Goal: Task Accomplishment & Management: Use online tool/utility

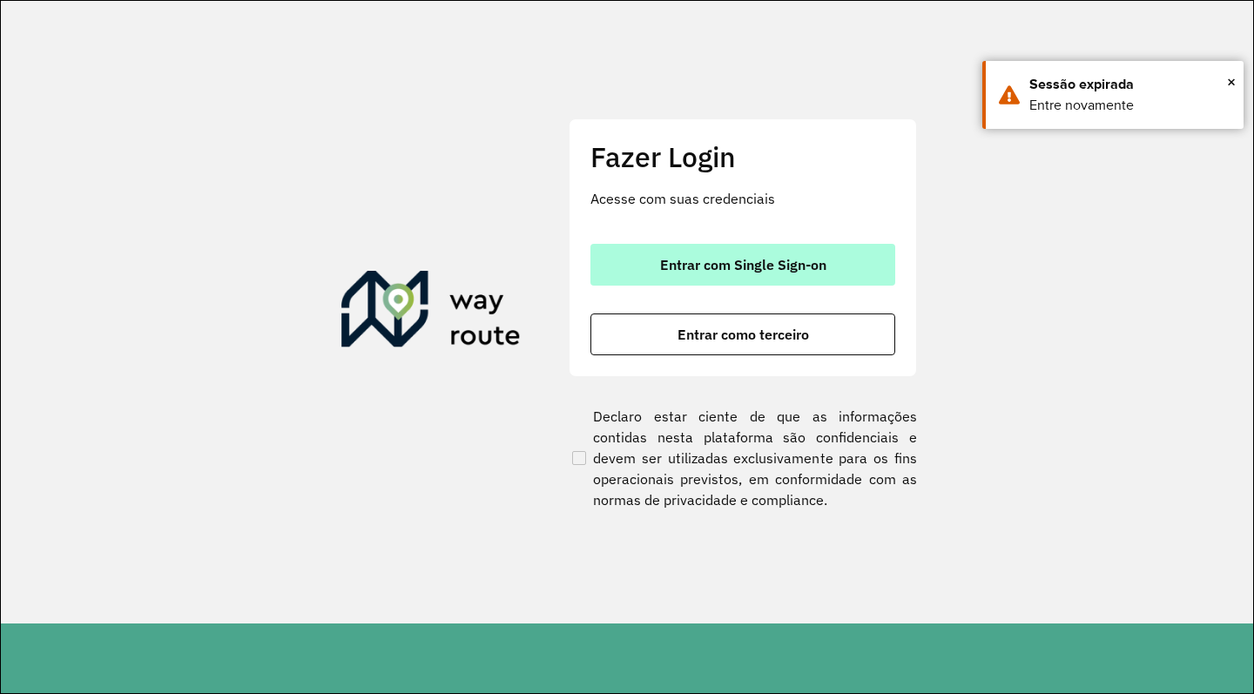
click at [641, 250] on button "Entrar com Single Sign-on" at bounding box center [742, 265] width 305 height 42
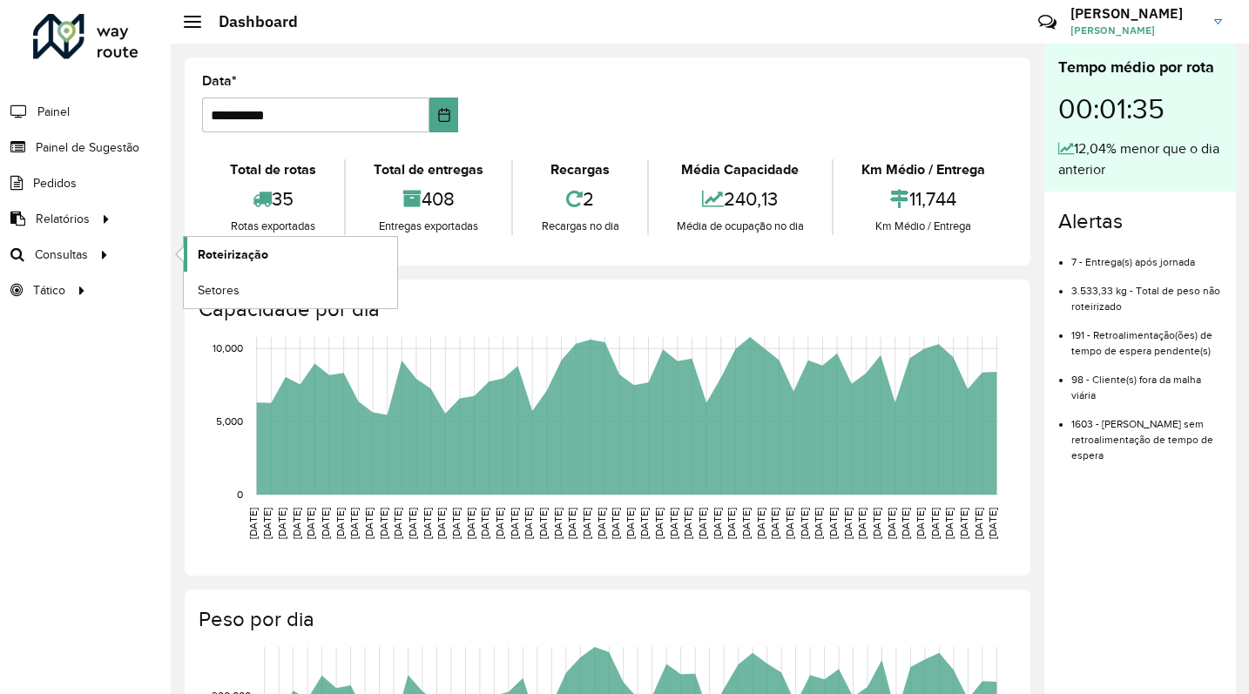
click at [215, 258] on span "Roteirização" at bounding box center [233, 255] width 71 height 18
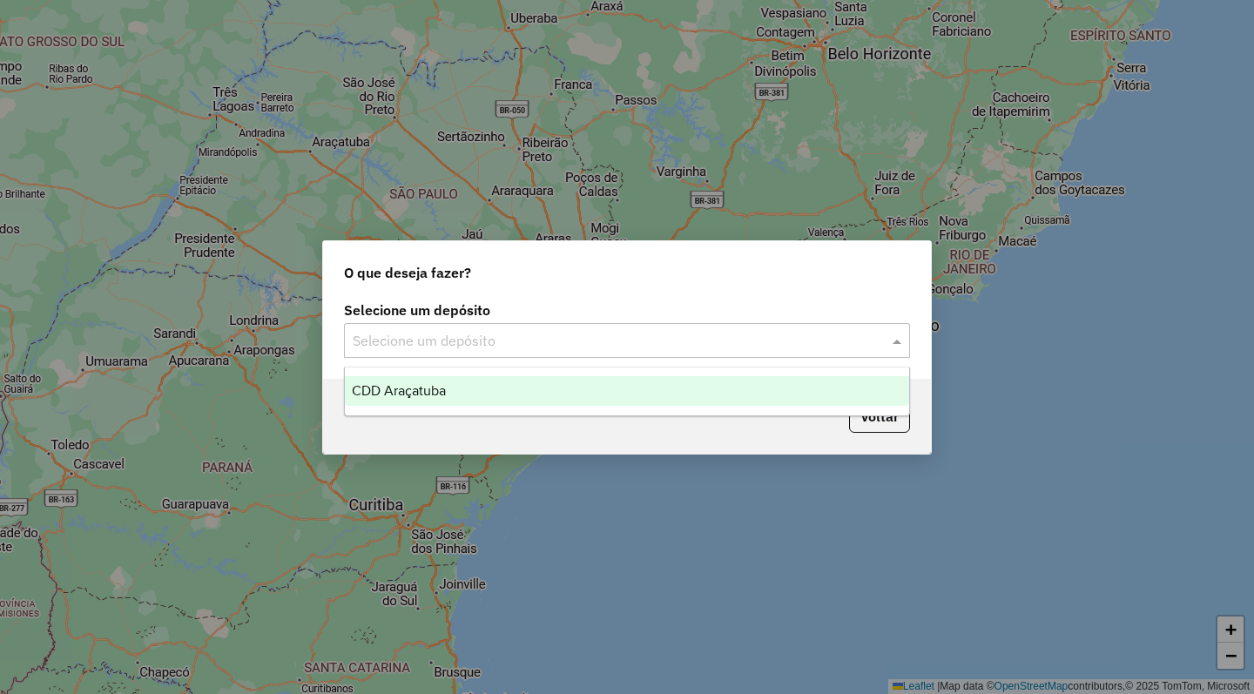
click at [768, 341] on input "text" at bounding box center [610, 341] width 514 height 21
click at [637, 387] on div "CDD Araçatuba" at bounding box center [627, 391] width 564 height 30
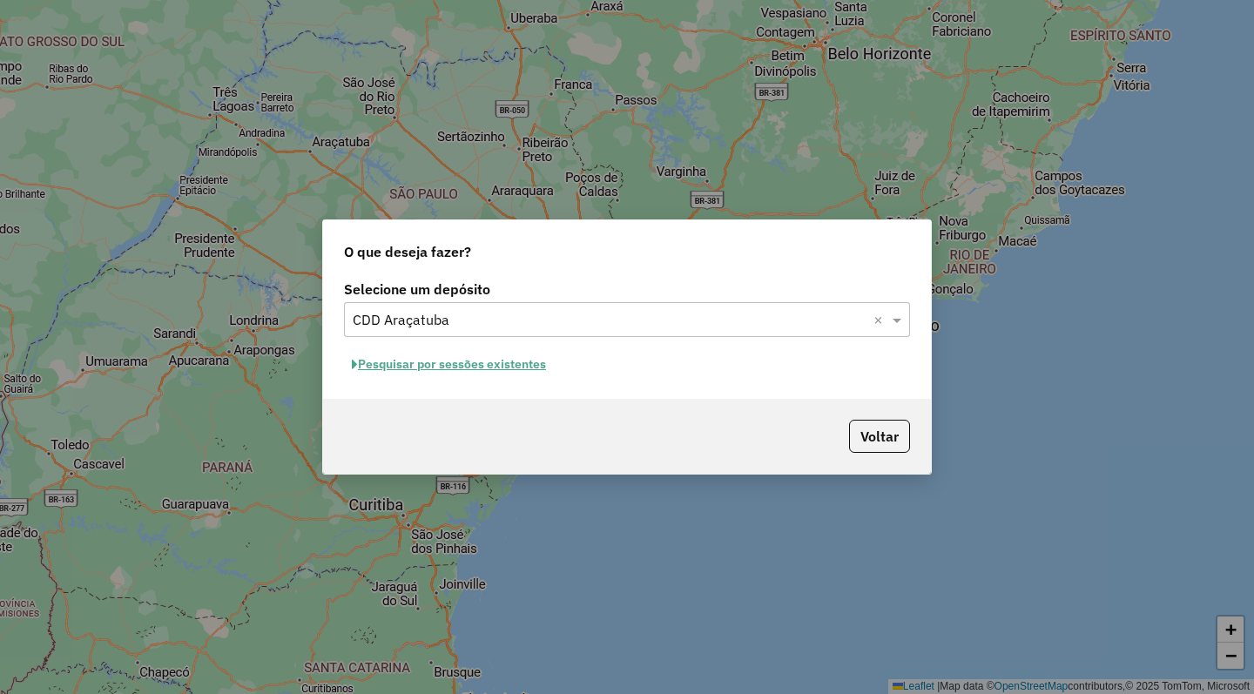
click at [401, 363] on button "Pesquisar por sessões existentes" at bounding box center [449, 364] width 210 height 27
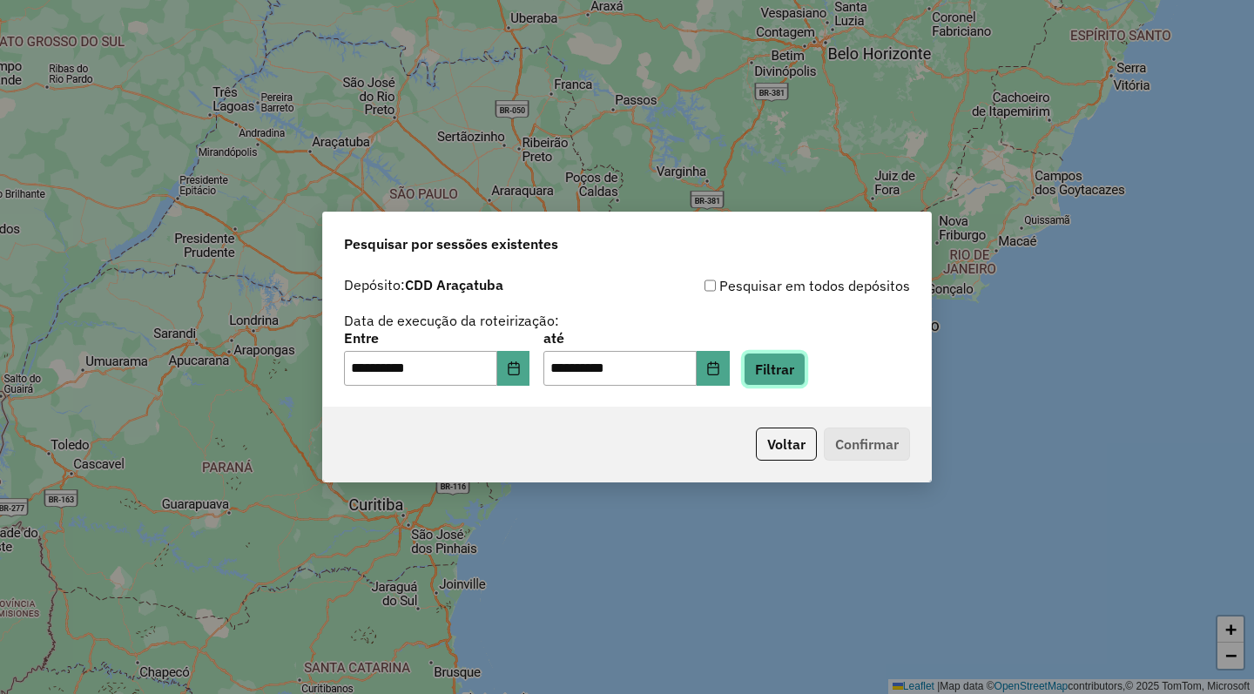
click at [806, 368] on button "Filtrar" at bounding box center [775, 369] width 62 height 33
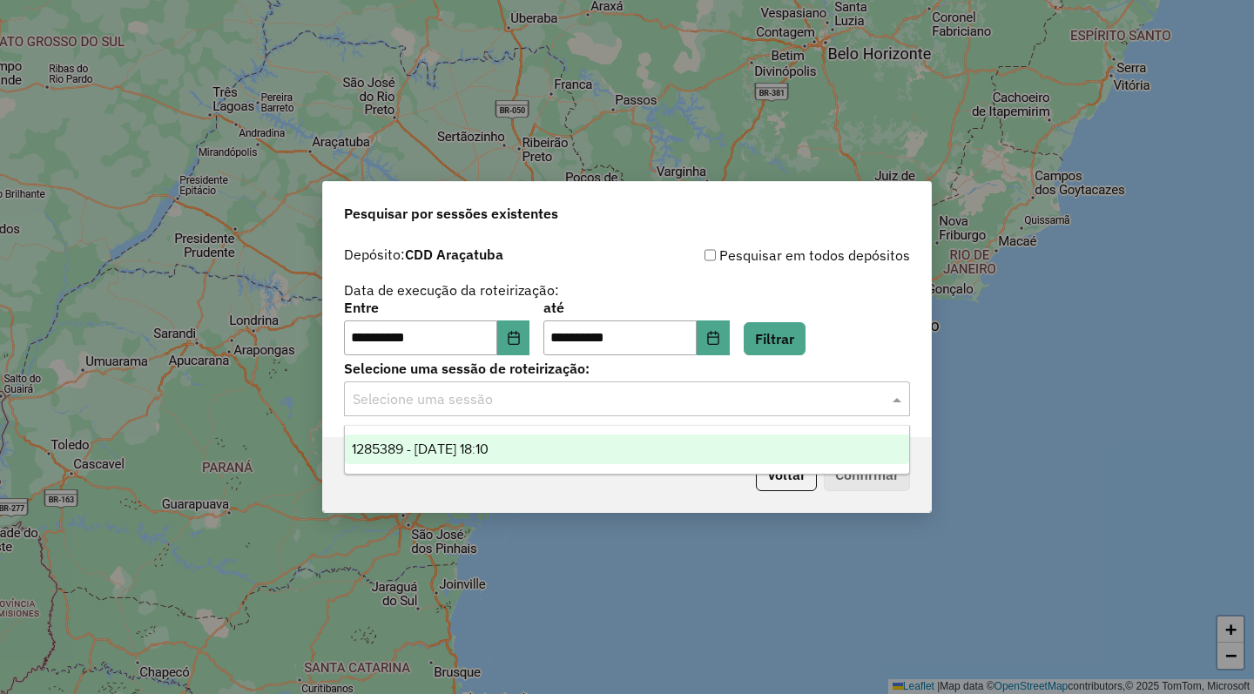
click at [540, 393] on input "text" at bounding box center [610, 399] width 514 height 21
click at [543, 454] on div "1285389 - 30/09/2025 18:10" at bounding box center [627, 450] width 564 height 30
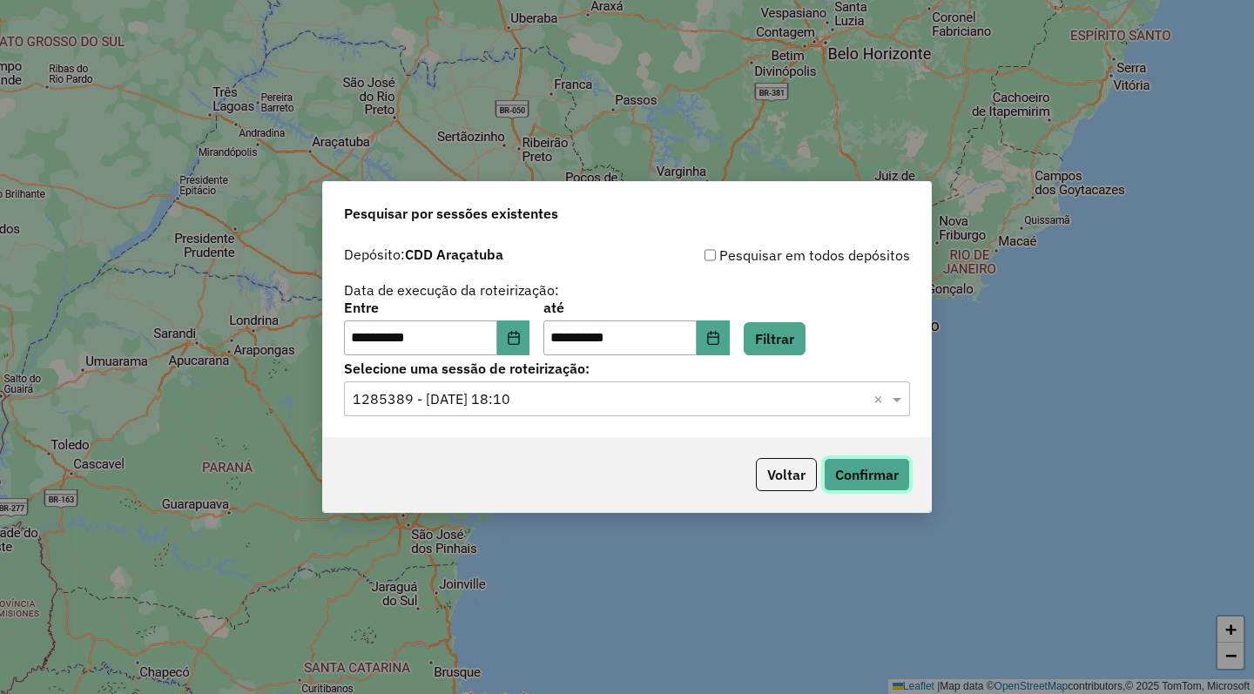
click at [894, 466] on button "Confirmar" at bounding box center [867, 474] width 86 height 33
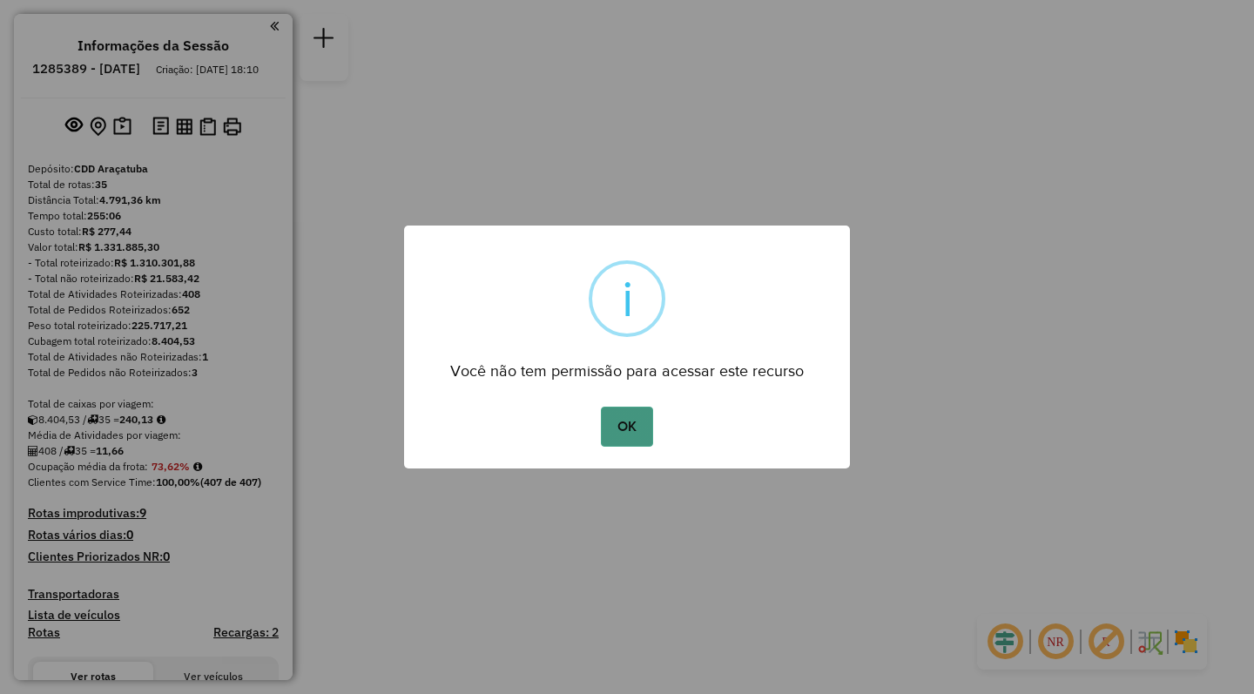
click at [637, 427] on button "OK" at bounding box center [626, 427] width 51 height 40
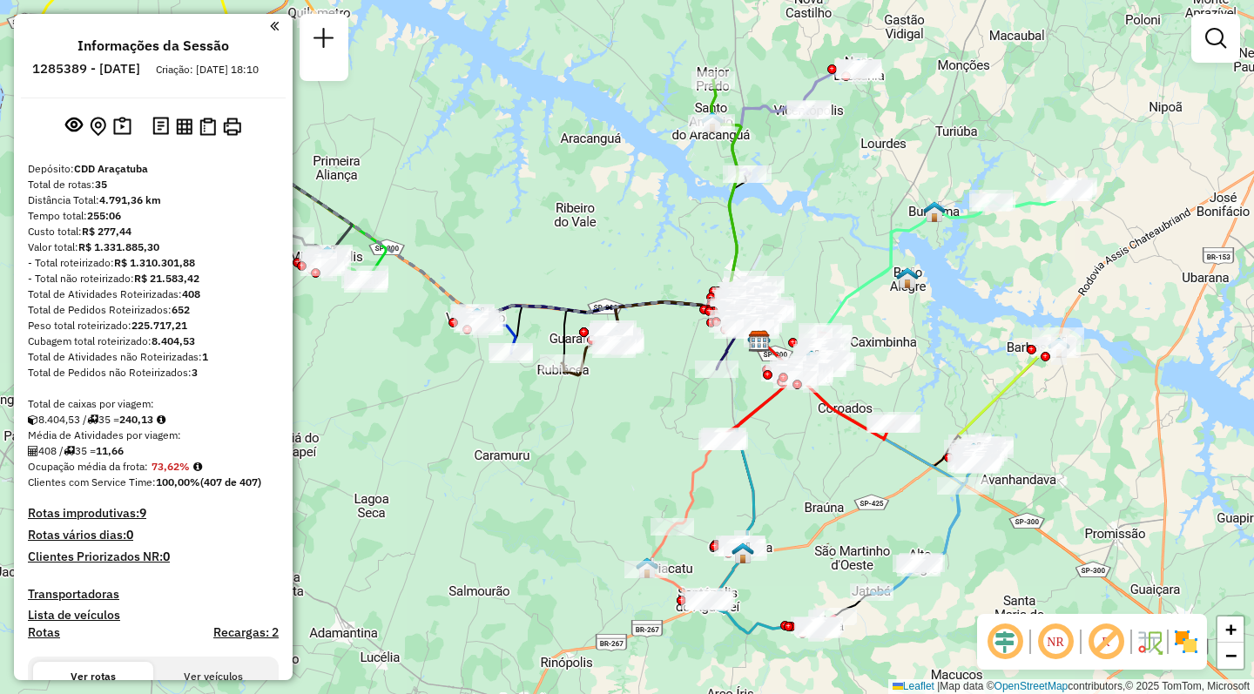
drag, startPoint x: 503, startPoint y: 270, endPoint x: 636, endPoint y: 264, distance: 132.5
click at [636, 264] on div "Janela de atendimento Grade de atendimento Capacidade Transportadoras Veículos …" at bounding box center [627, 347] width 1254 height 694
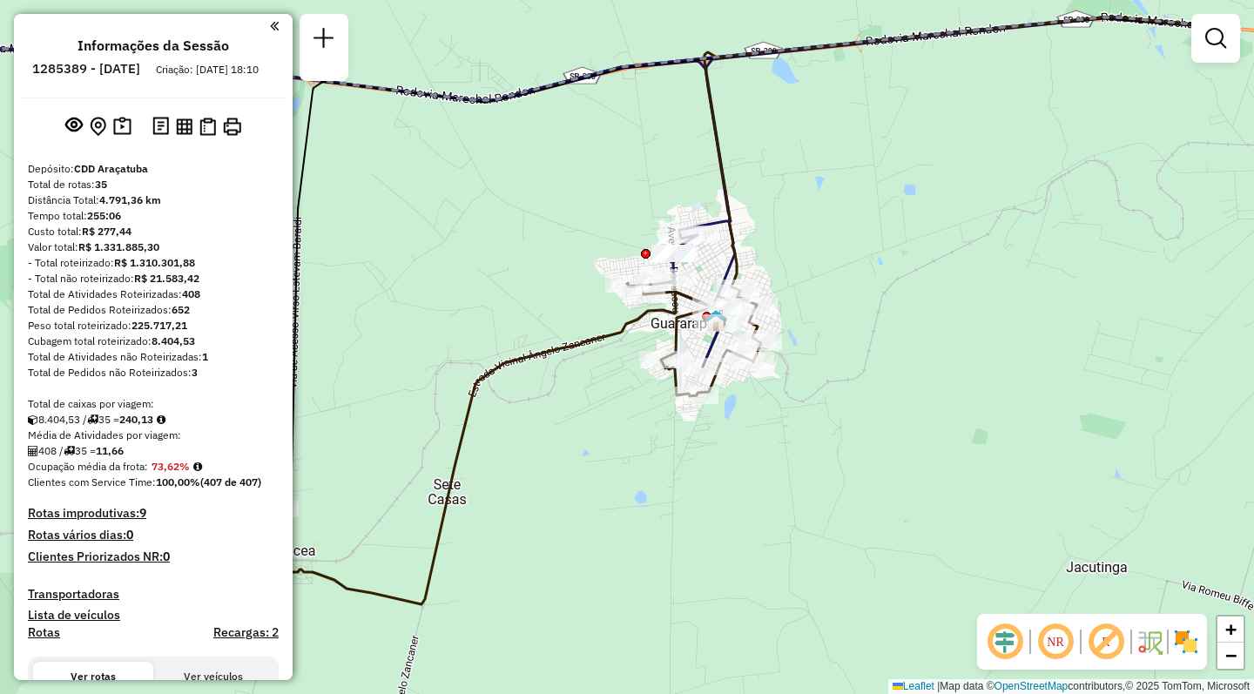
drag, startPoint x: 752, startPoint y: 282, endPoint x: 552, endPoint y: 319, distance: 203.6
click at [553, 320] on div "Janela de atendimento Grade de atendimento Capacidade Transportadoras Veículos …" at bounding box center [627, 347] width 1254 height 694
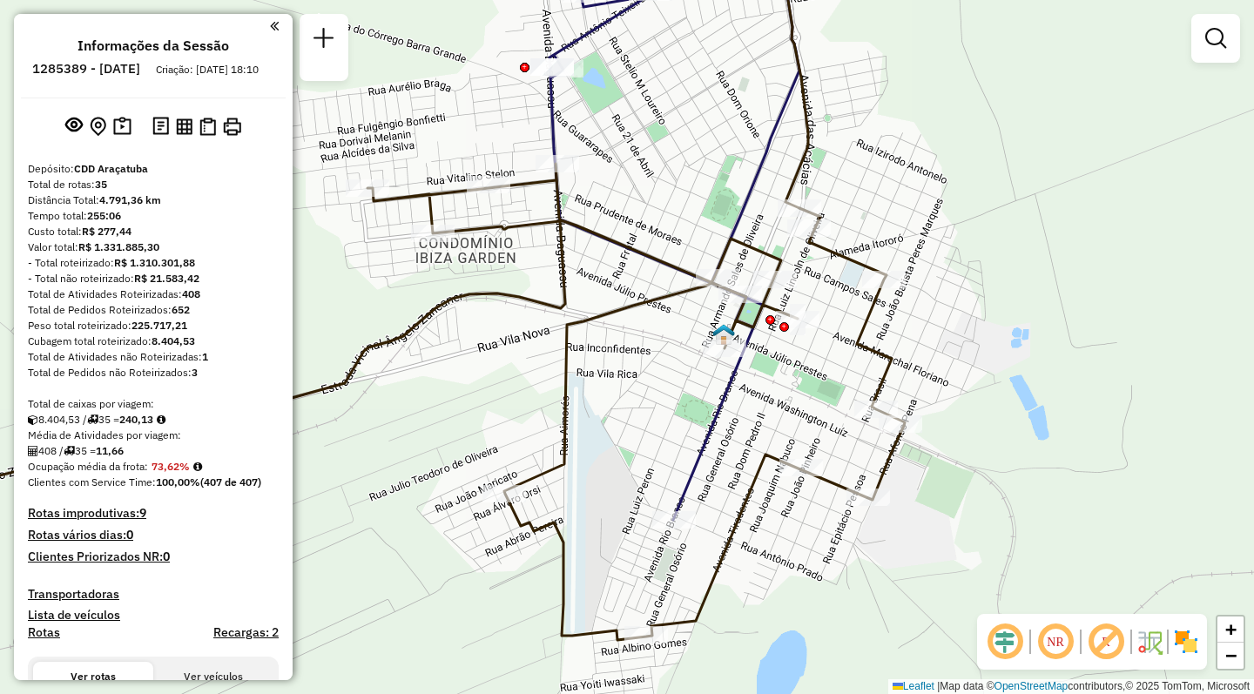
drag, startPoint x: 725, startPoint y: 449, endPoint x: 660, endPoint y: 436, distance: 65.8
click at [660, 436] on div "Janela de atendimento Grade de atendimento Capacidade Transportadoras Veículos …" at bounding box center [627, 347] width 1254 height 694
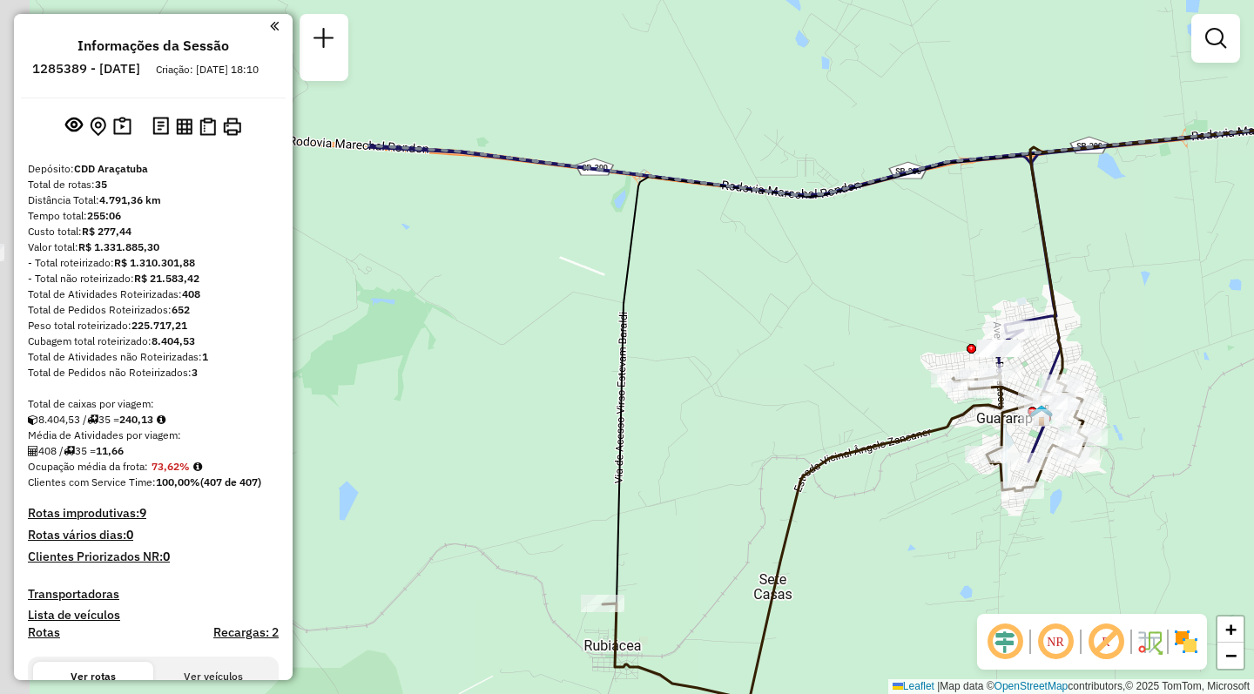
drag, startPoint x: 404, startPoint y: 234, endPoint x: 897, endPoint y: 343, distance: 504.8
click at [897, 343] on div "Janela de atendimento Grade de atendimento Capacidade Transportadoras Veículos …" at bounding box center [627, 347] width 1254 height 694
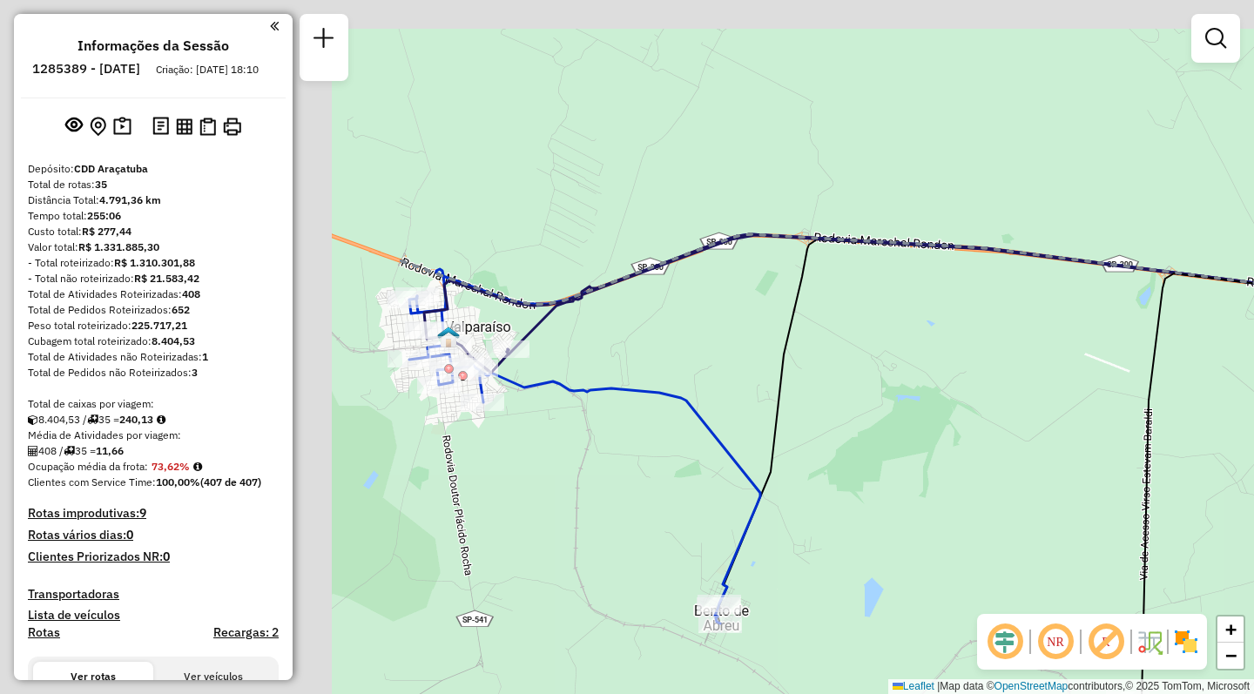
drag, startPoint x: 477, startPoint y: 305, endPoint x: 1005, endPoint y: 402, distance: 536.7
click at [1005, 402] on div "Janela de atendimento Grade de atendimento Capacidade Transportadoras Veículos …" at bounding box center [627, 347] width 1254 height 694
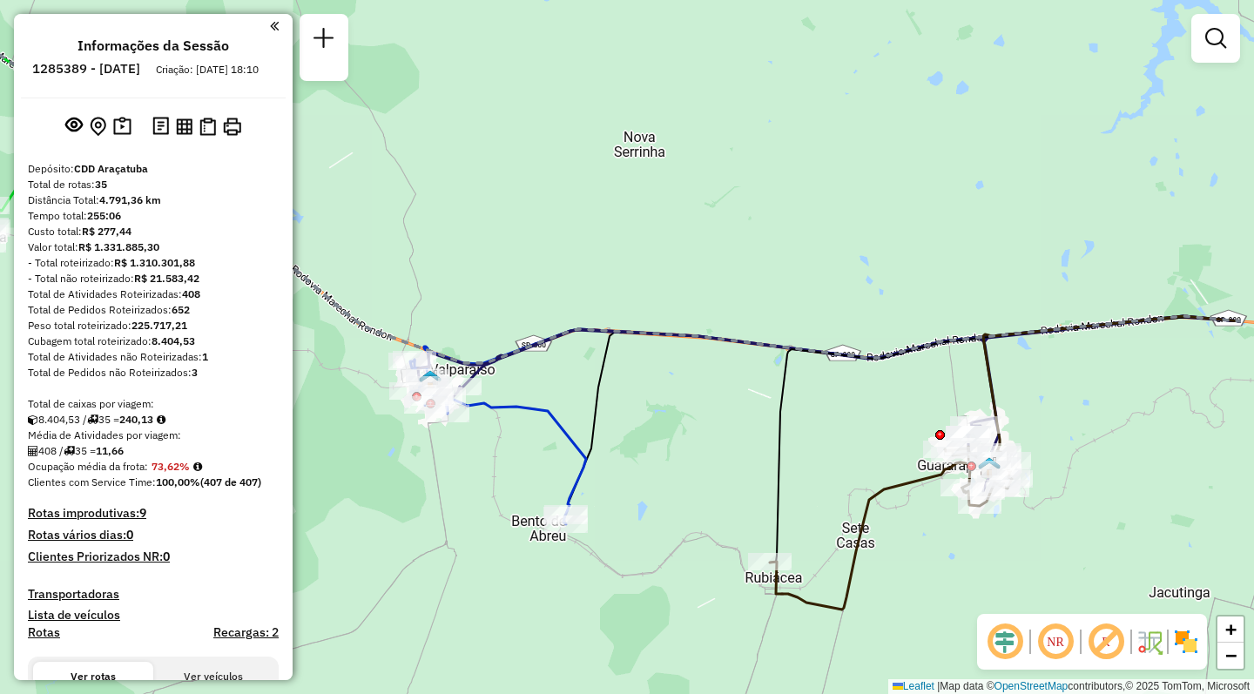
drag, startPoint x: 853, startPoint y: 463, endPoint x: 376, endPoint y: 463, distance: 476.3
click at [379, 463] on div "Janela de atendimento Grade de atendimento Capacidade Transportadoras Veículos …" at bounding box center [627, 347] width 1254 height 694
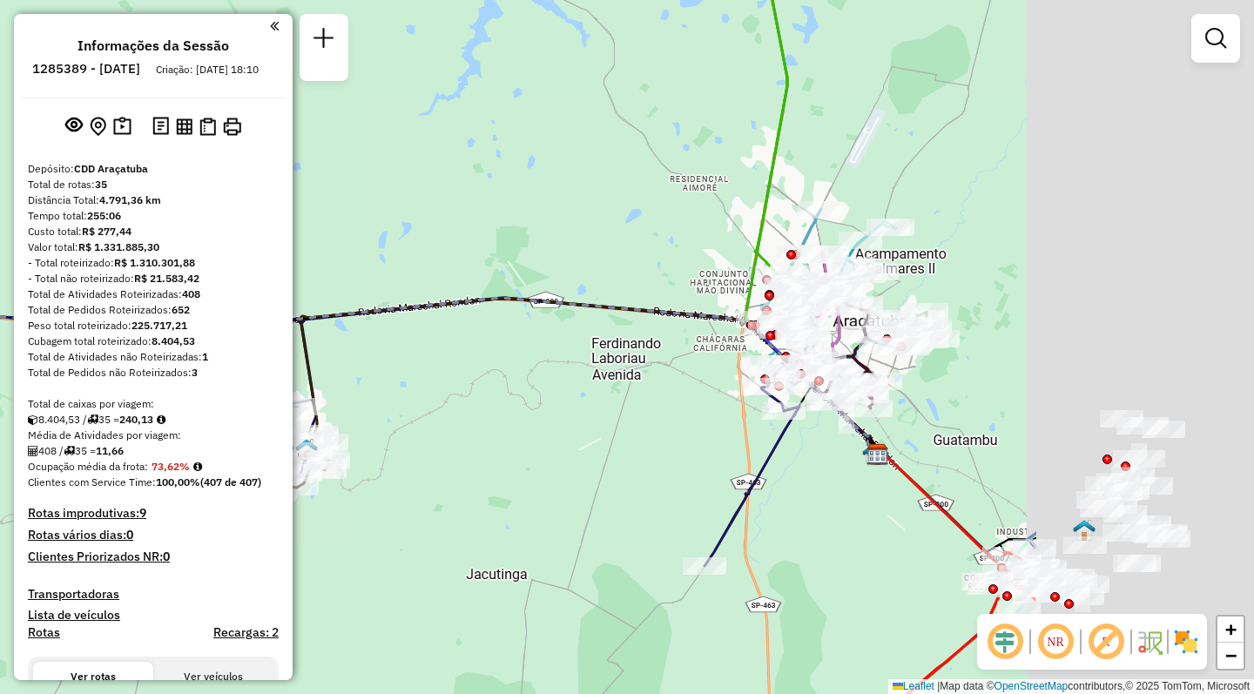
drag, startPoint x: 882, startPoint y: 466, endPoint x: 475, endPoint y: 445, distance: 408.1
click at [478, 445] on div "Janela de atendimento Grade de atendimento Capacidade Transportadoras Veículos …" at bounding box center [627, 347] width 1254 height 694
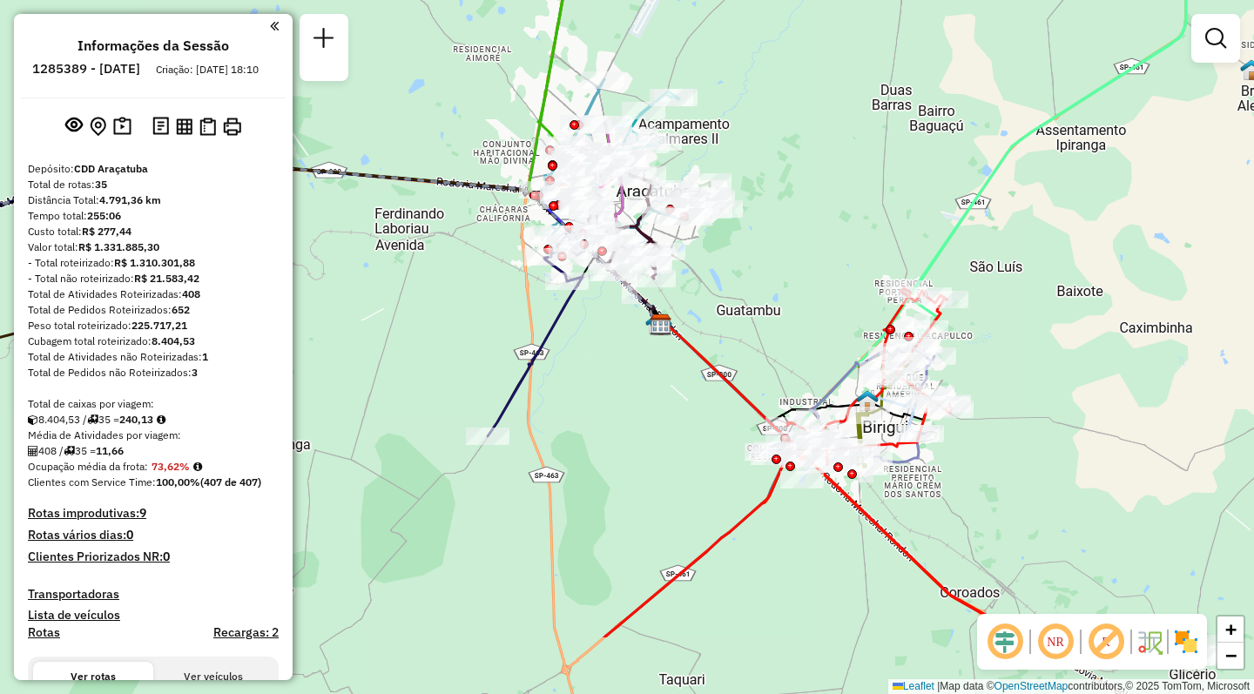
drag, startPoint x: 827, startPoint y: 568, endPoint x: 675, endPoint y: 440, distance: 199.0
click at [676, 441] on div "Janela de atendimento Grade de atendimento Capacidade Transportadoras Veículos …" at bounding box center [627, 347] width 1254 height 694
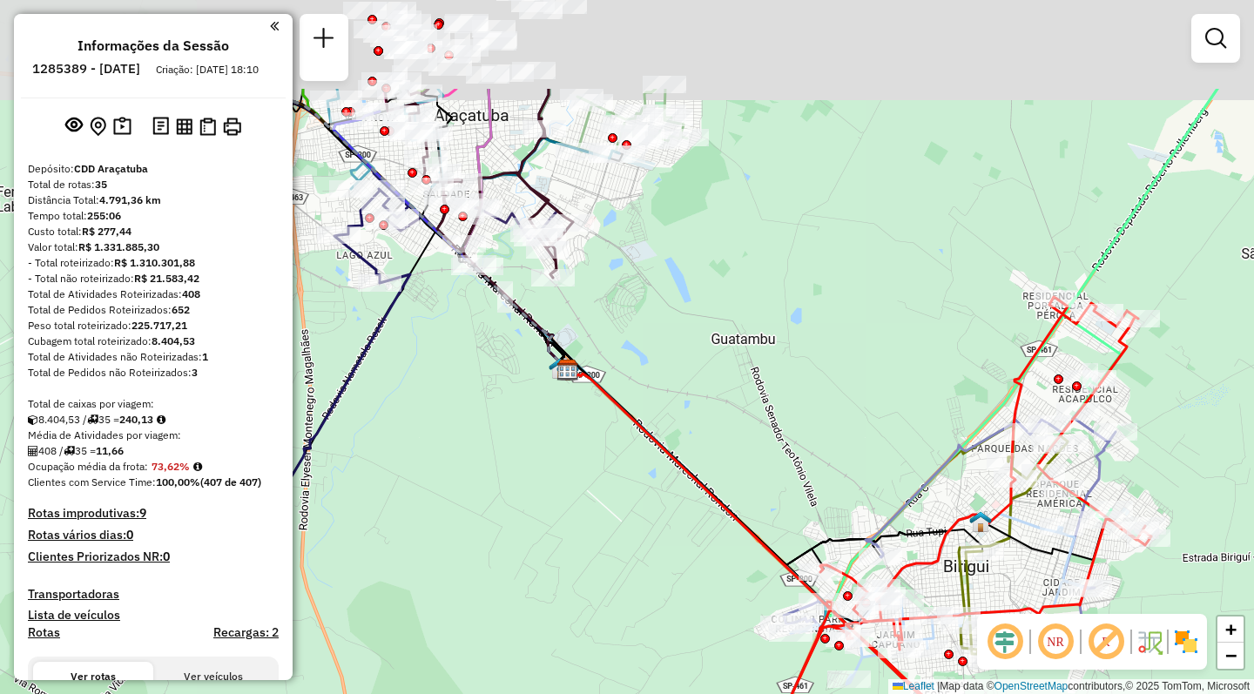
drag, startPoint x: 438, startPoint y: 201, endPoint x: 631, endPoint y: 439, distance: 306.4
click at [579, 381] on img at bounding box center [567, 370] width 23 height 23
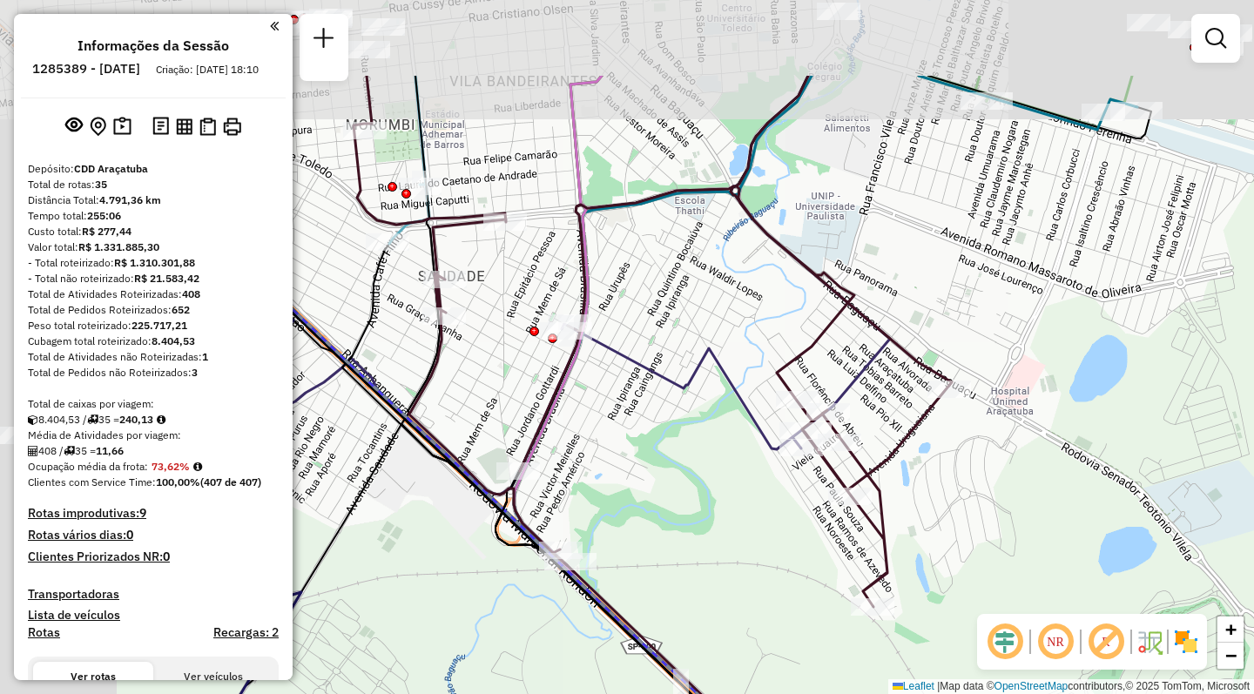
drag, startPoint x: 437, startPoint y: 363, endPoint x: 669, endPoint y: 509, distance: 273.5
click at [669, 509] on div "Janela de atendimento Grade de atendimento Capacidade Transportadoras Veículos …" at bounding box center [627, 347] width 1254 height 694
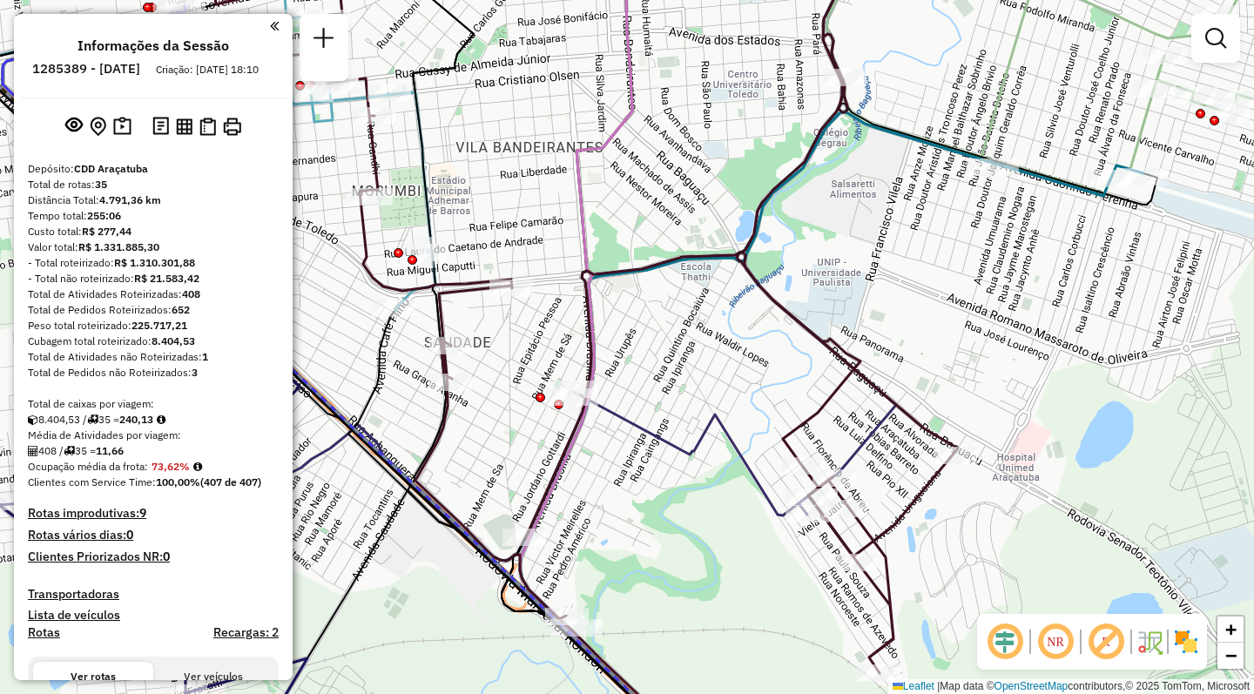
drag, startPoint x: 530, startPoint y: 218, endPoint x: 565, endPoint y: 346, distance: 132.7
click at [536, 336] on div "Janela de atendimento Grade de atendimento Capacidade Transportadoras Veículos …" at bounding box center [627, 347] width 1254 height 694
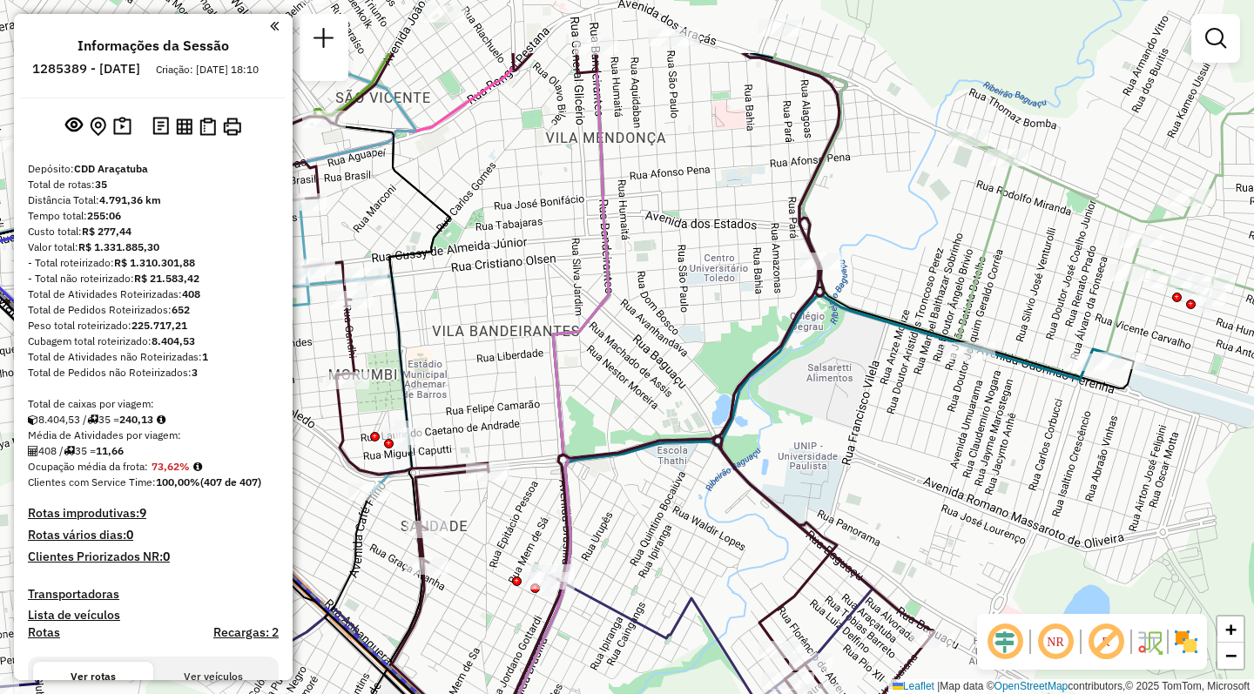
drag, startPoint x: 1054, startPoint y: 313, endPoint x: 1023, endPoint y: 450, distance: 140.9
click at [1028, 450] on div "Janela de atendimento Grade de atendimento Capacidade Transportadoras Veículos …" at bounding box center [627, 347] width 1254 height 694
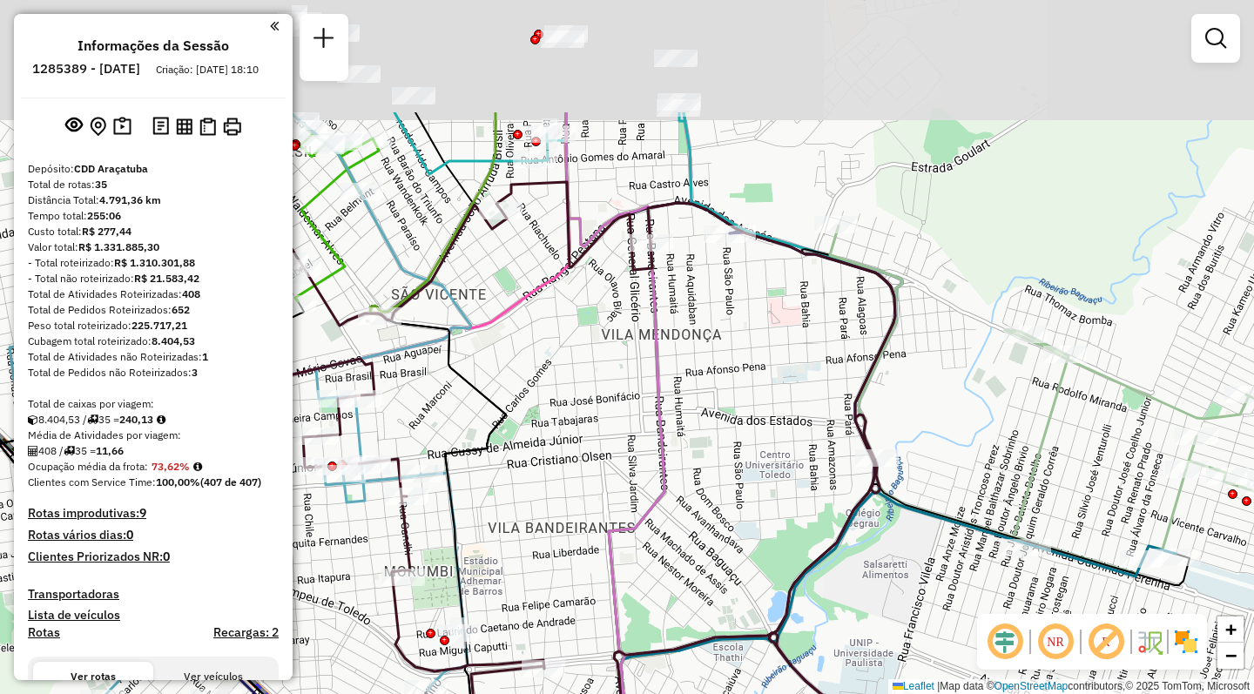
drag, startPoint x: 658, startPoint y: 165, endPoint x: 717, endPoint y: 354, distance: 197.8
click at [717, 355] on div "Janela de atendimento Grade de atendimento Capacidade Transportadoras Veículos …" at bounding box center [627, 347] width 1254 height 694
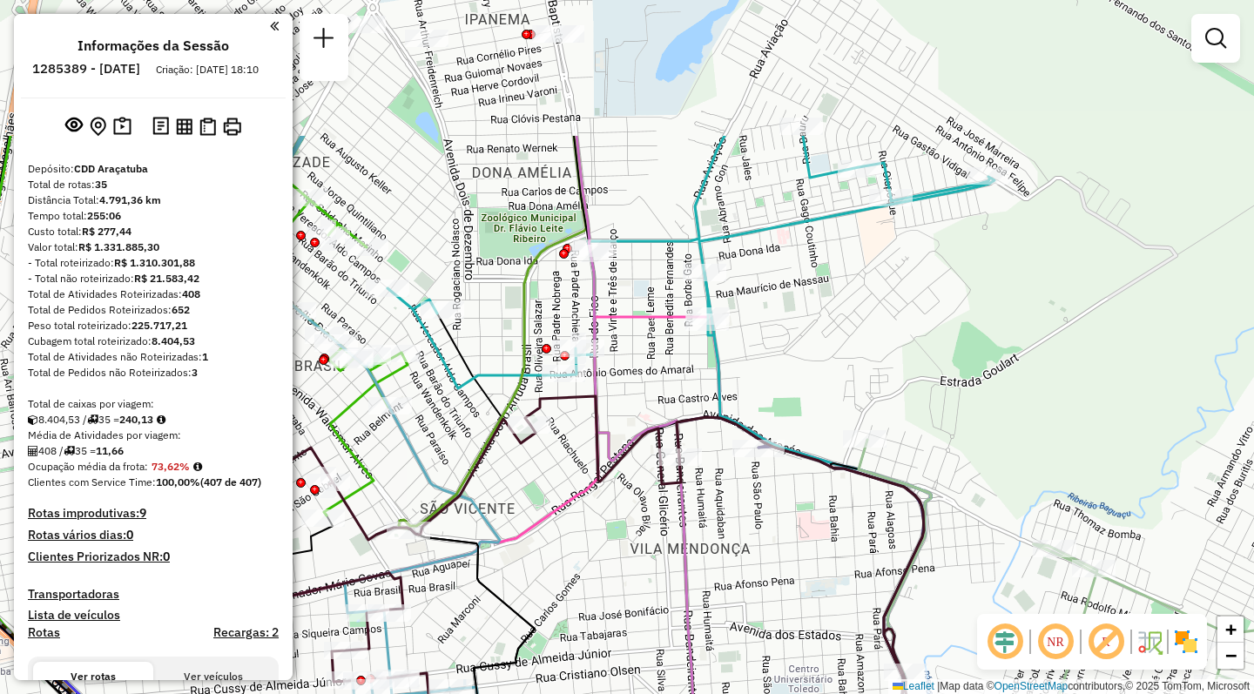
drag, startPoint x: 706, startPoint y: 307, endPoint x: 735, endPoint y: 512, distance: 207.5
click at [735, 512] on div "Janela de atendimento Grade de atendimento Capacidade Transportadoras Veículos …" at bounding box center [627, 347] width 1254 height 694
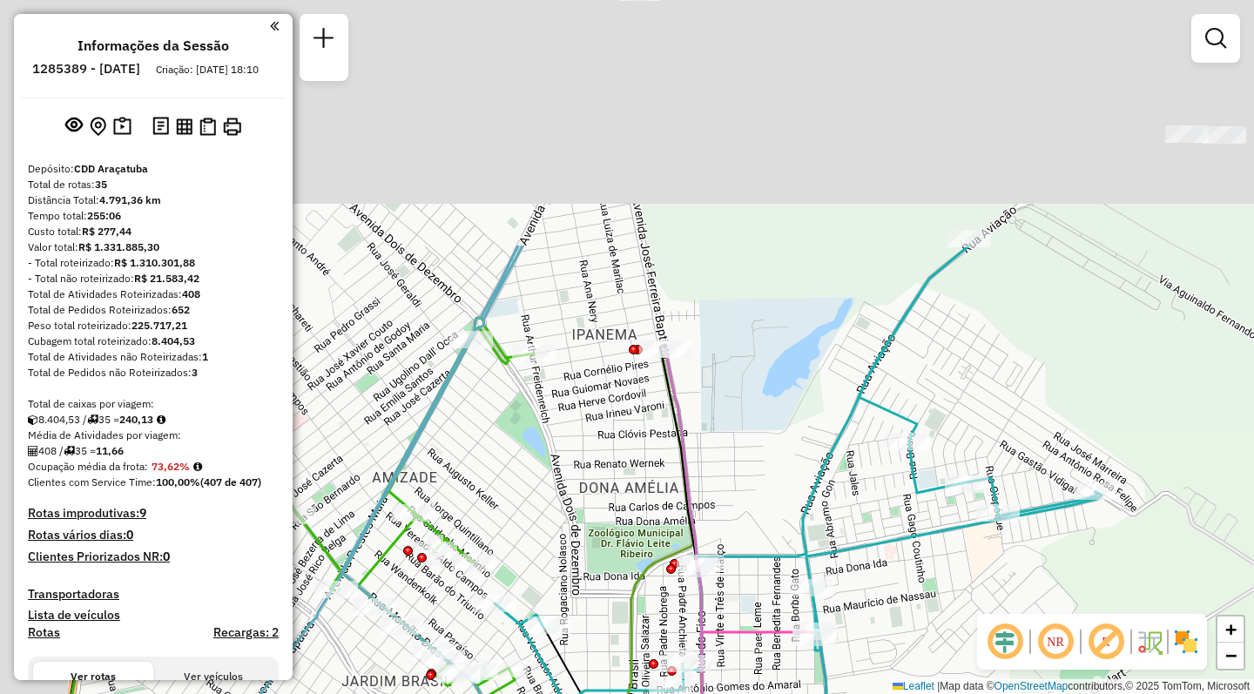
drag, startPoint x: 610, startPoint y: 231, endPoint x: 713, endPoint y: 550, distance: 336.0
click at [722, 571] on icon at bounding box center [798, 475] width 607 height 458
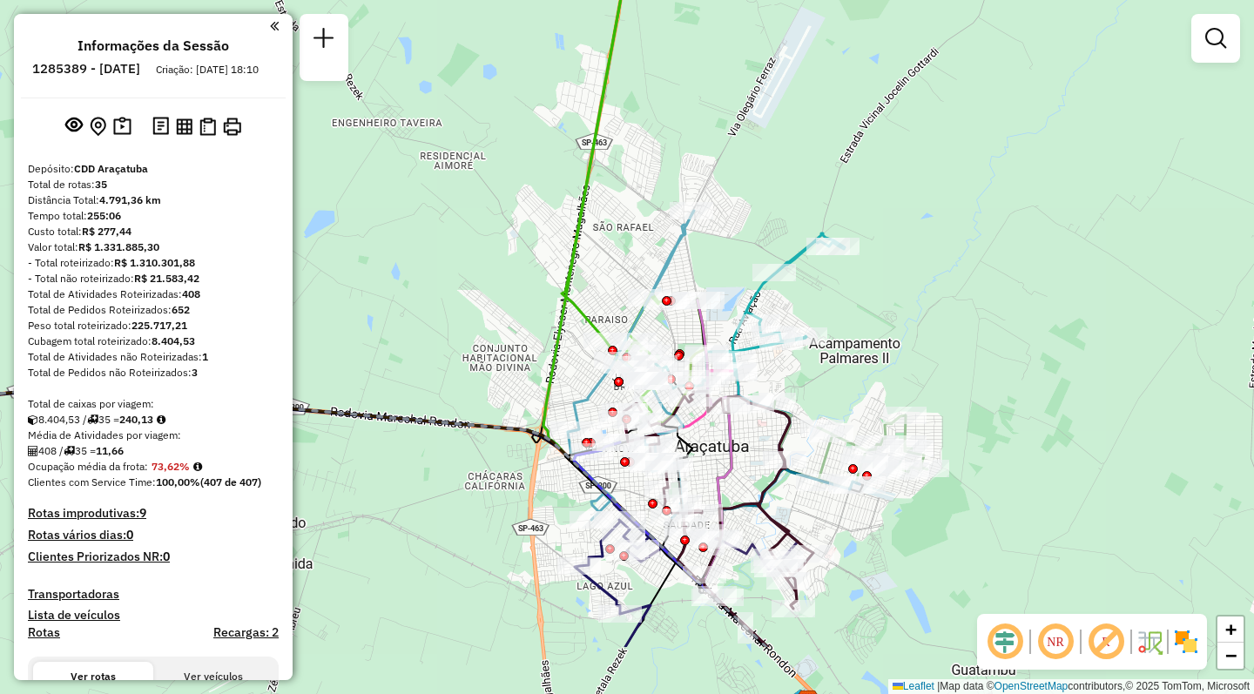
drag, startPoint x: 695, startPoint y: 549, endPoint x: 694, endPoint y: 487, distance: 62.7
click at [694, 487] on div "Janela de atendimento Grade de atendimento Capacidade Transportadoras Veículos …" at bounding box center [627, 347] width 1254 height 694
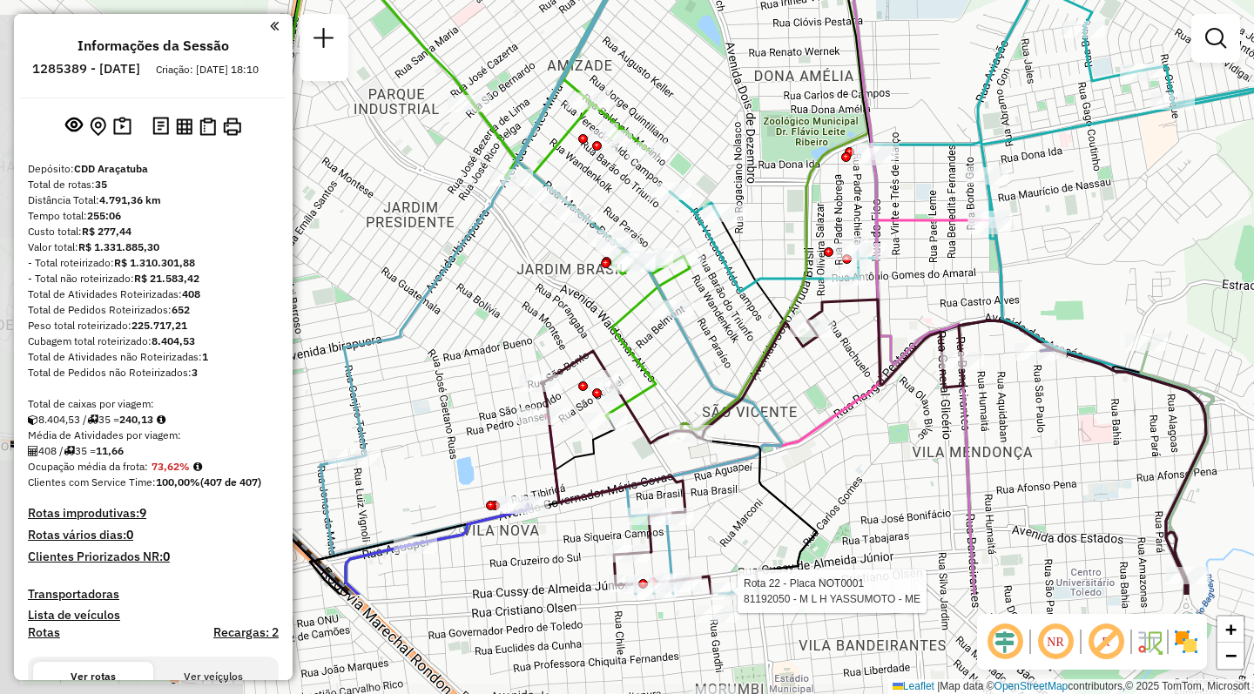
drag, startPoint x: 493, startPoint y: 573, endPoint x: 629, endPoint y: 405, distance: 216.1
click at [629, 405] on icon at bounding box center [873, 447] width 665 height 295
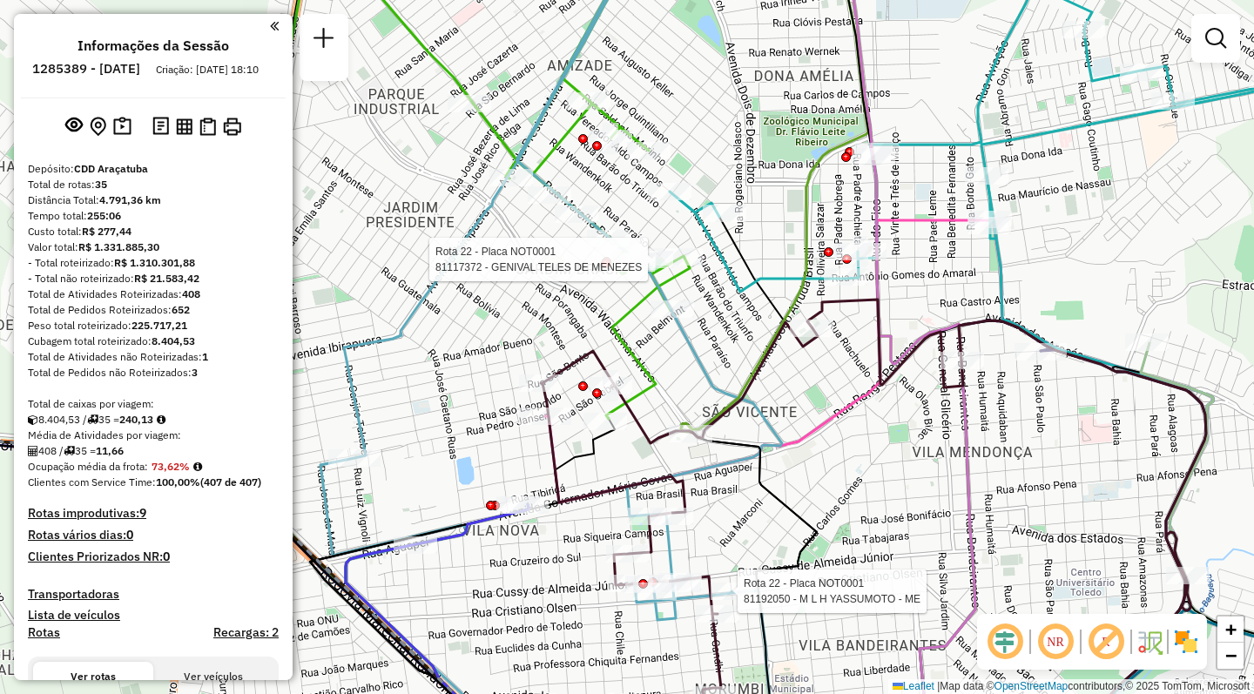
select select "**********"
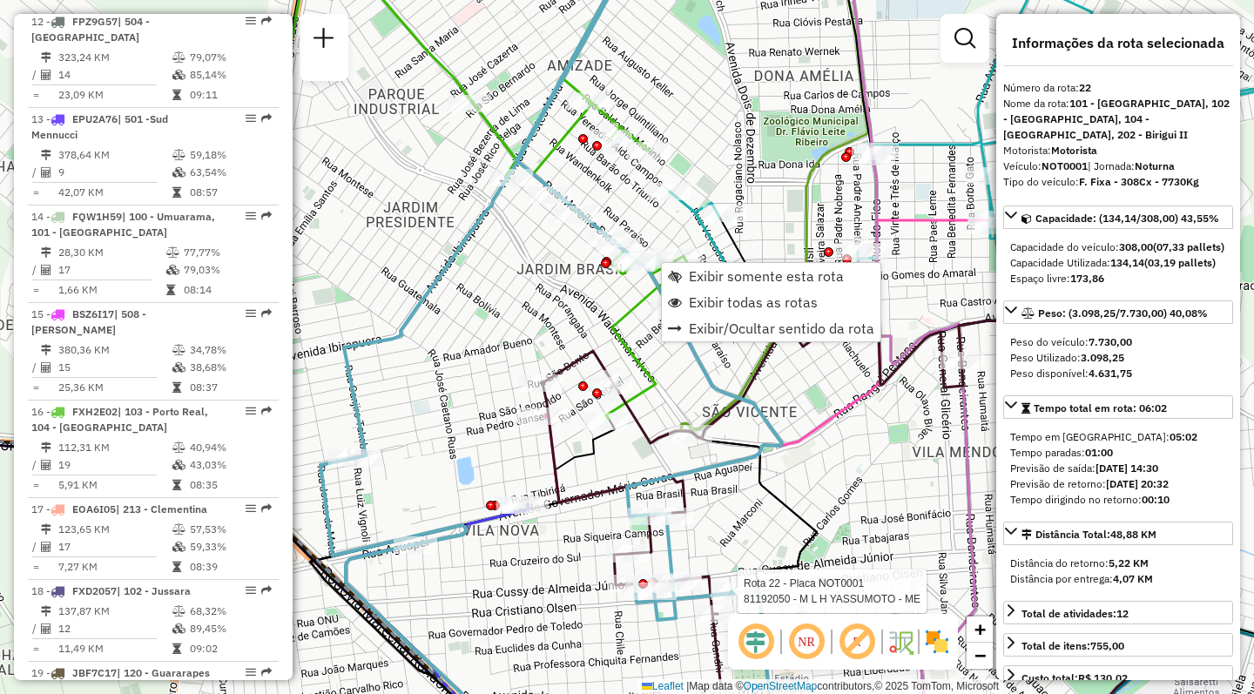
scroll to position [2684, 0]
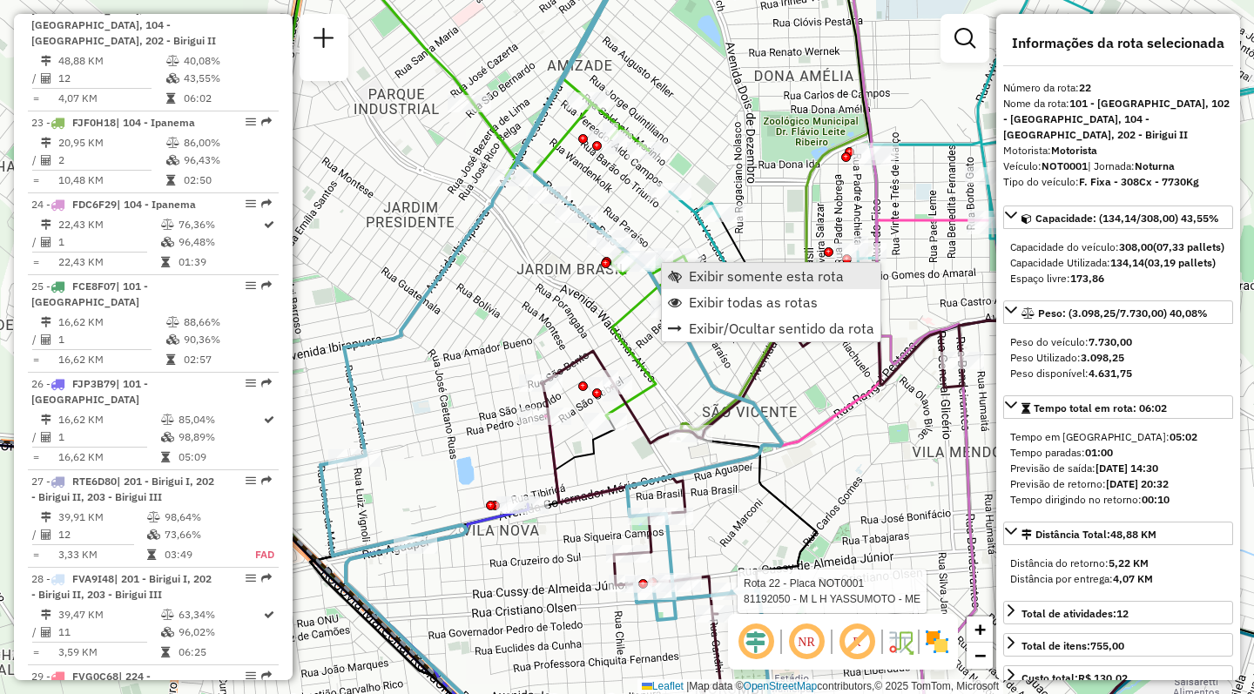
click at [702, 273] on span "Exibir somente esta rota" at bounding box center [766, 276] width 155 height 14
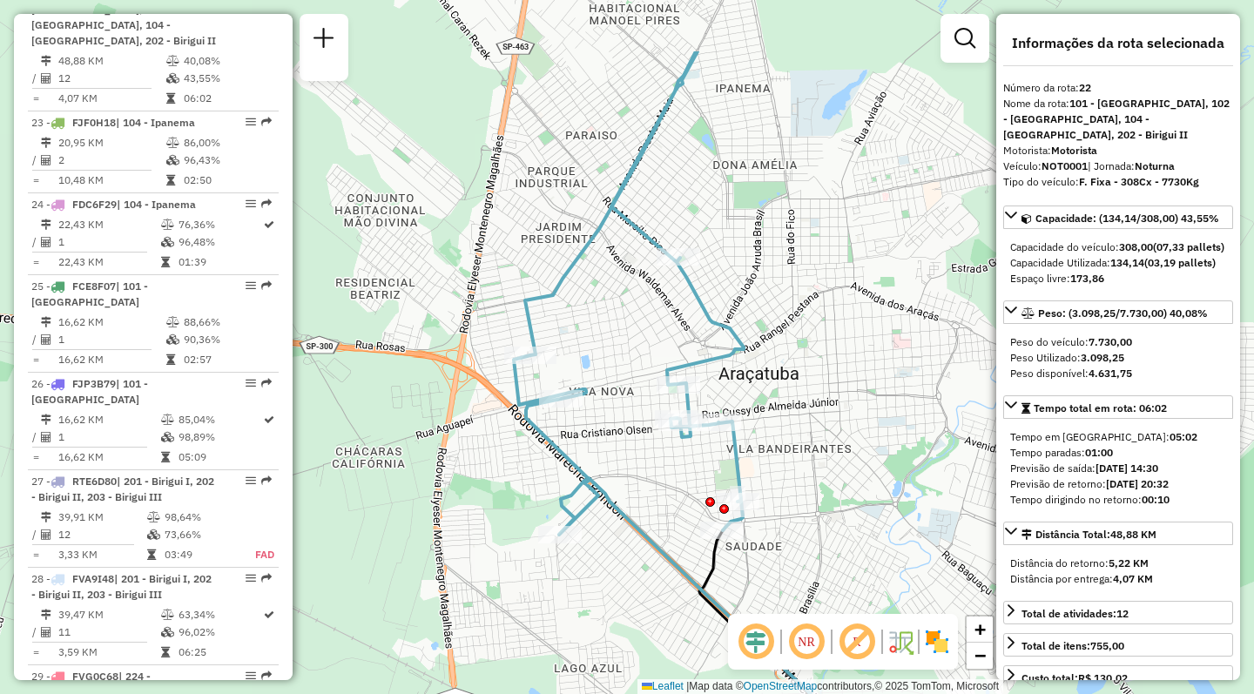
drag, startPoint x: 376, startPoint y: 388, endPoint x: 440, endPoint y: 509, distance: 136.7
click at [440, 509] on div "Janela de atendimento Grade de atendimento Capacidade Transportadoras Veículos …" at bounding box center [627, 347] width 1254 height 694
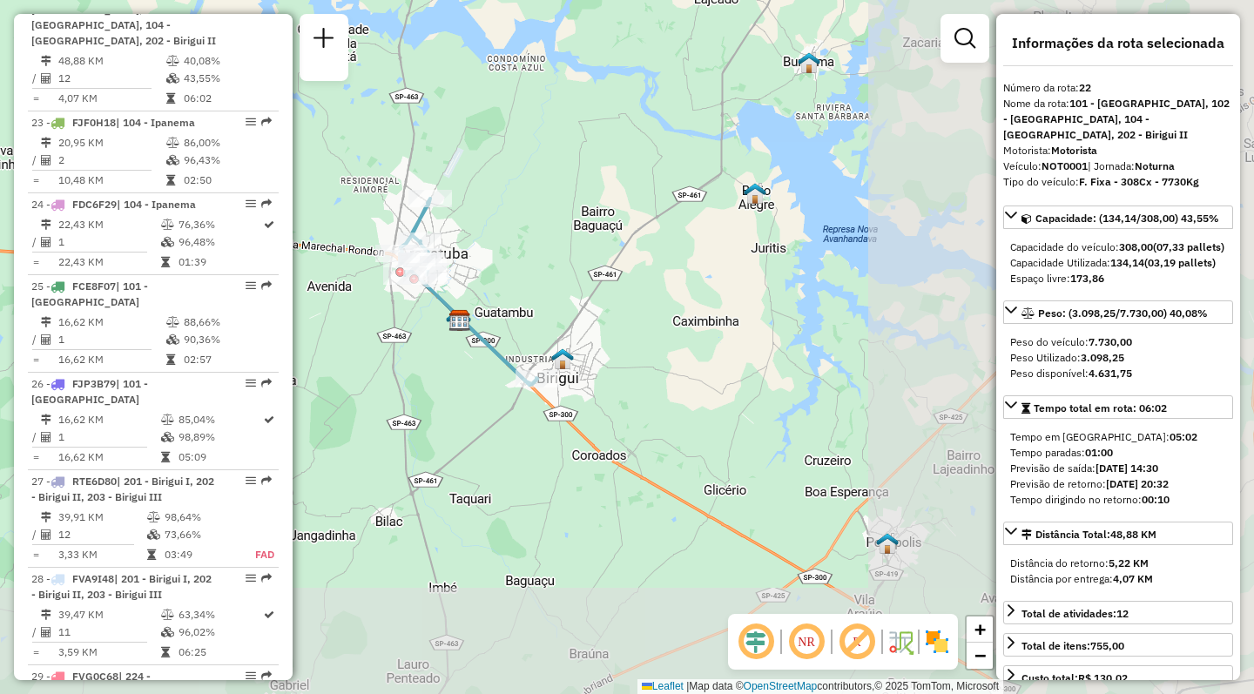
drag, startPoint x: 850, startPoint y: 468, endPoint x: 516, endPoint y: 322, distance: 364.6
click at [516, 322] on div "Janela de atendimento Grade de atendimento Capacidade Transportadoras Veículos …" at bounding box center [627, 347] width 1254 height 694
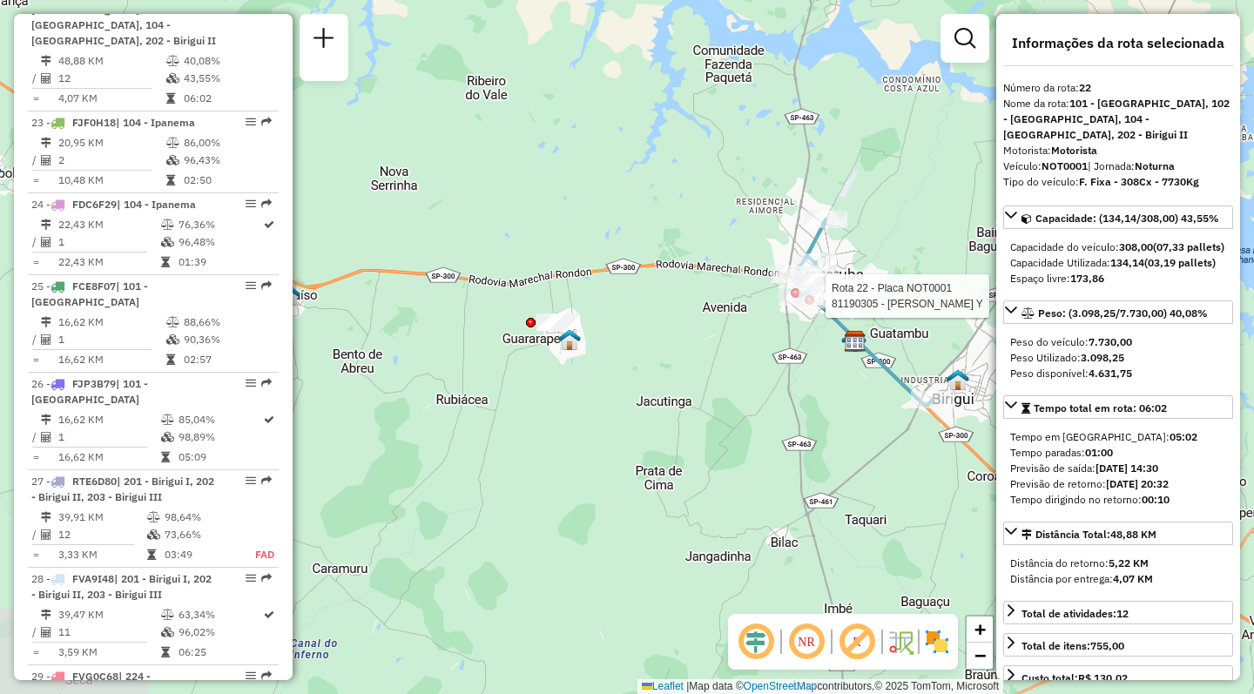
drag, startPoint x: 485, startPoint y: 453, endPoint x: 886, endPoint y: 475, distance: 402.0
click at [886, 475] on div "Rota 22 - Placa NOT0001 81190305 - ROBERTO DE ALMEIDA Y Janela de atendimento G…" at bounding box center [627, 347] width 1254 height 694
